Goal: Information Seeking & Learning: Learn about a topic

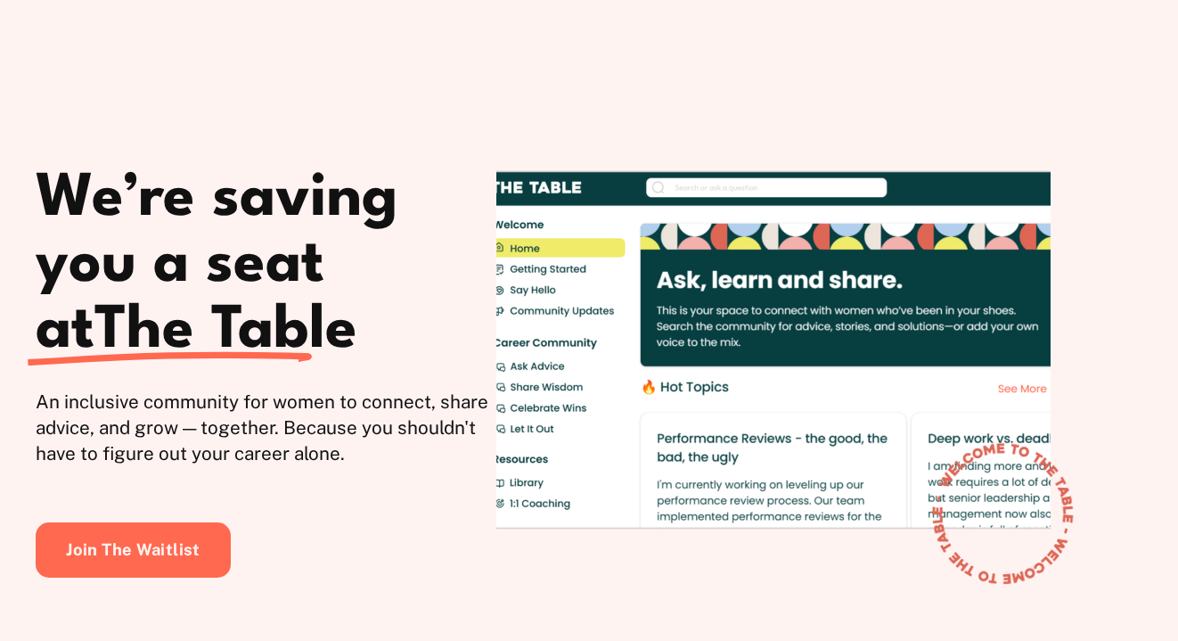
scroll to position [890, 0]
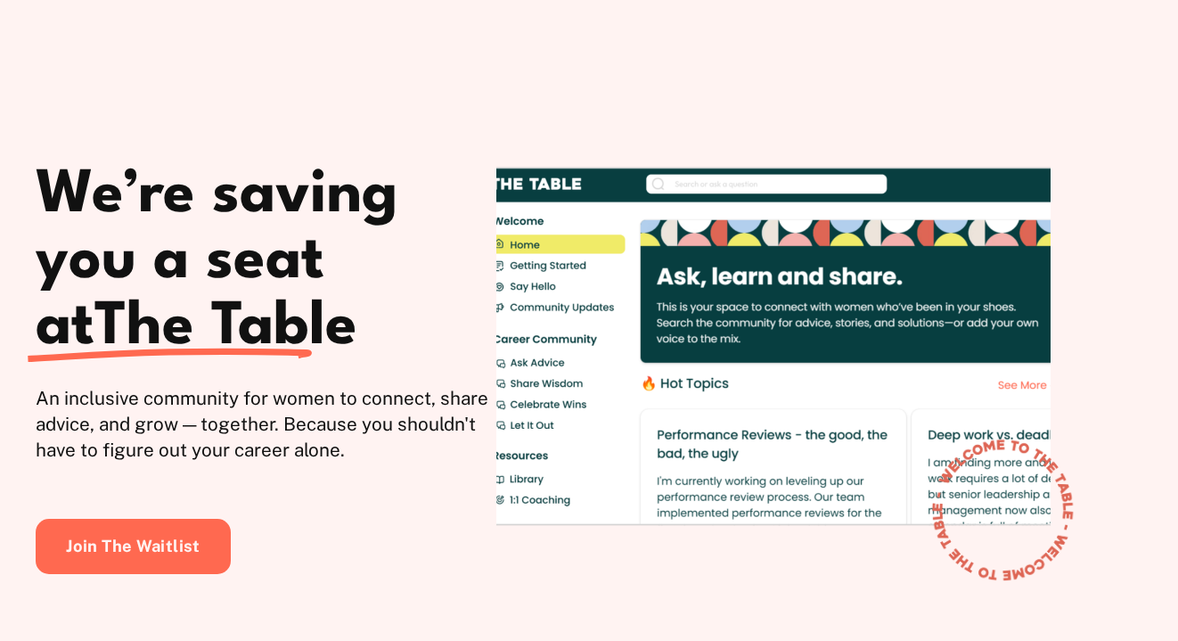
click at [955, 319] on div at bounding box center [773, 350] width 554 height 418
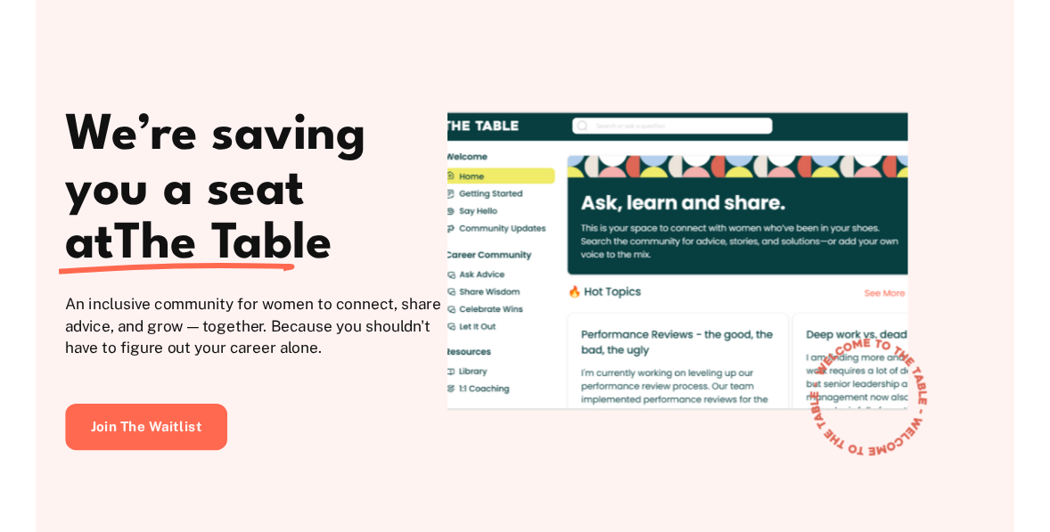
scroll to position [923, 0]
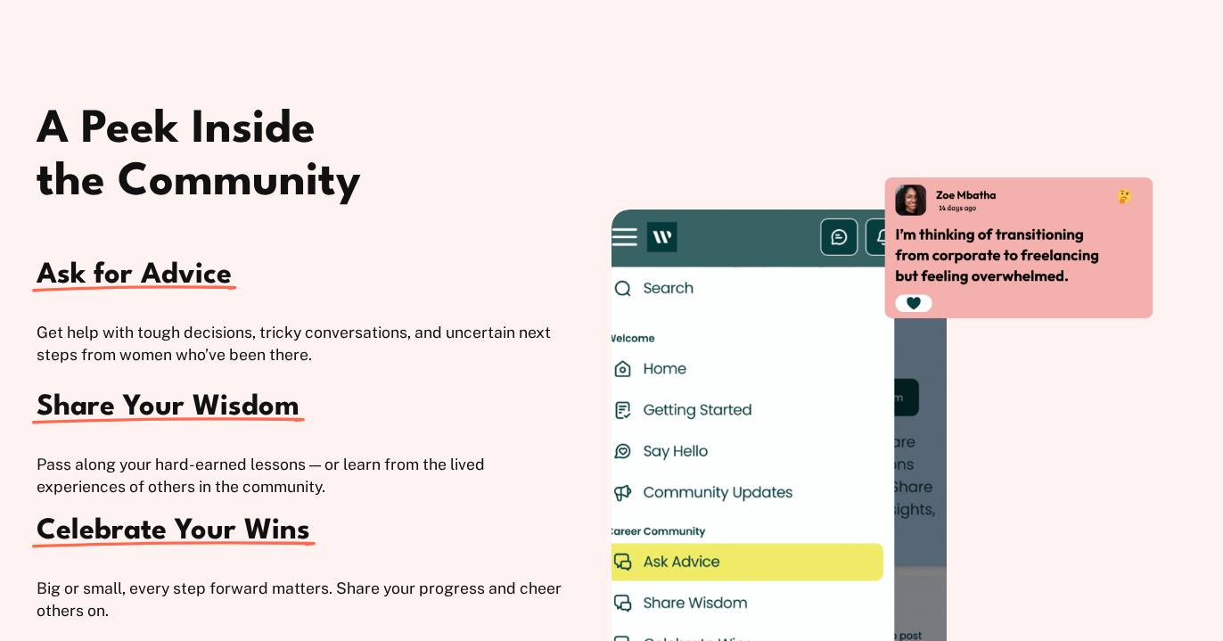
scroll to position [3424, 0]
